Goal: Transaction & Acquisition: Purchase product/service

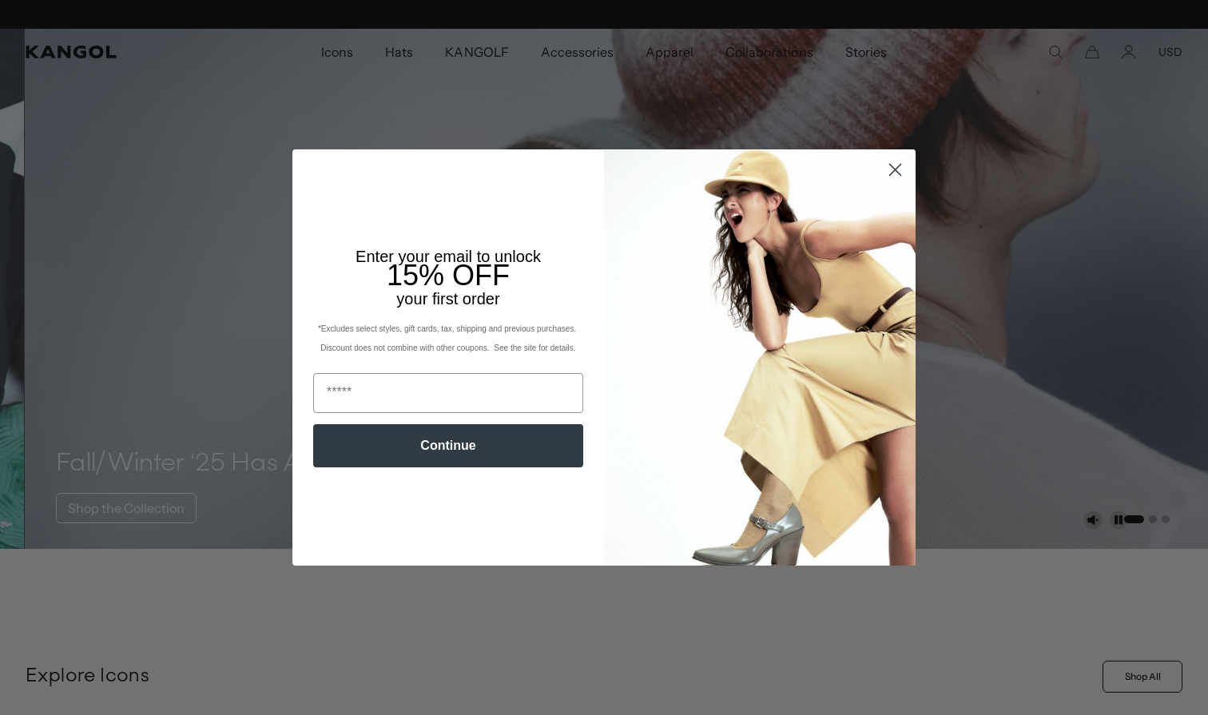
scroll to position [0, 329]
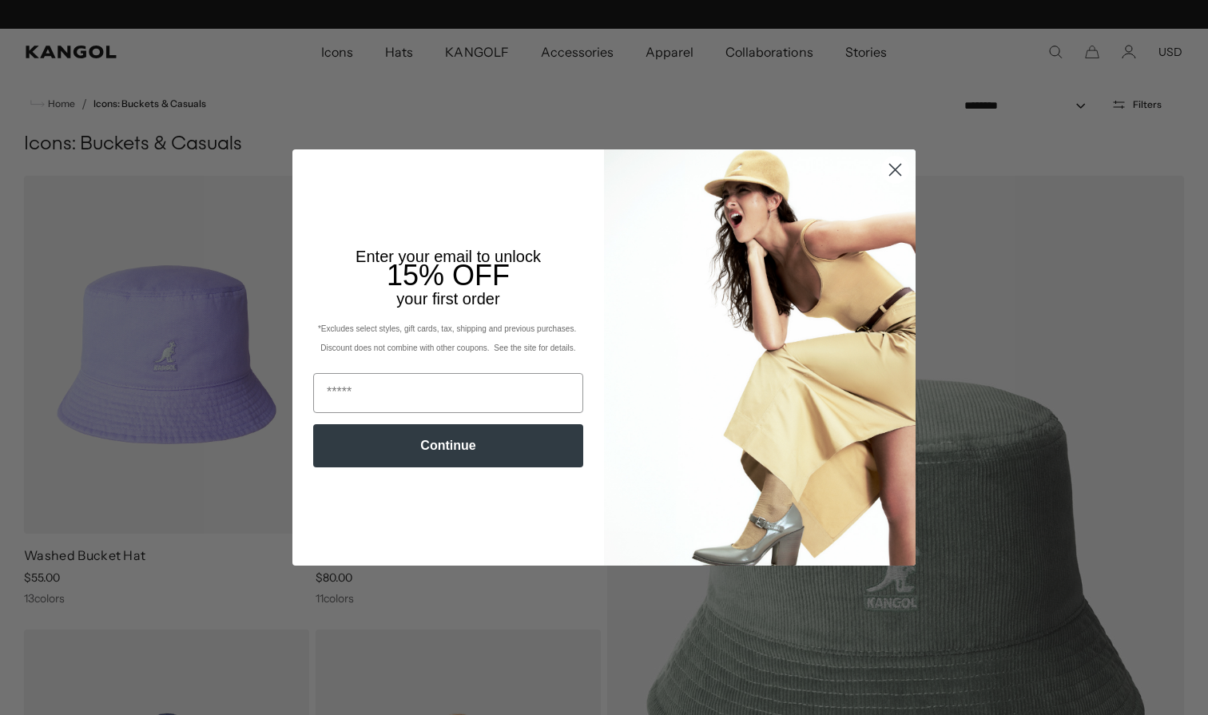
scroll to position [0, 329]
